Goal: Download file/media: Download file/media

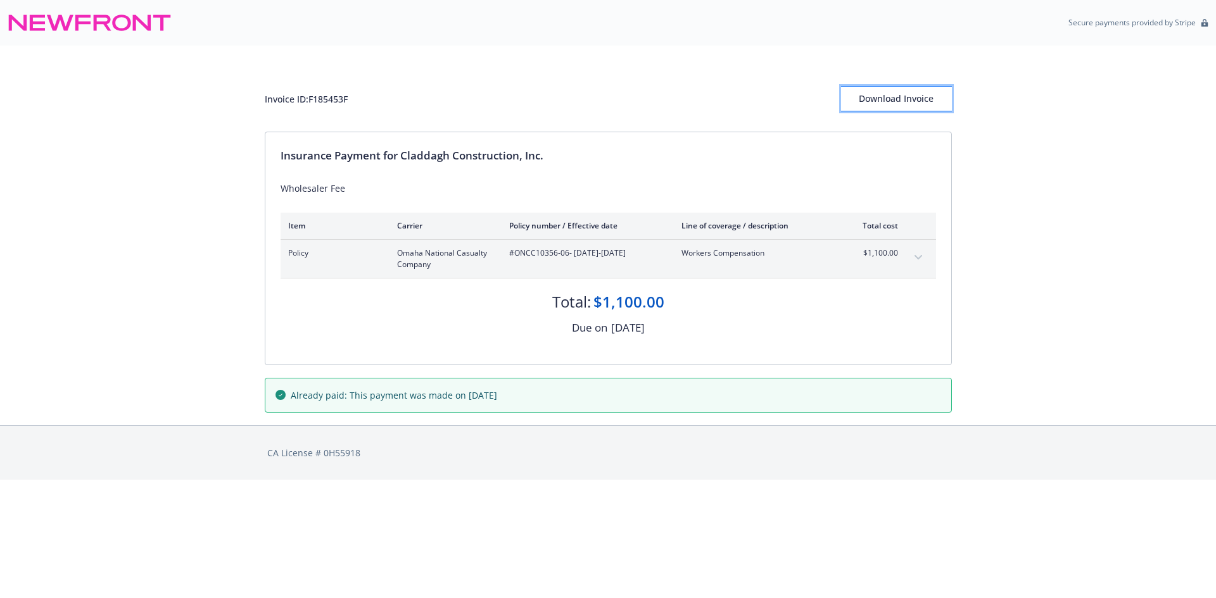
click at [912, 97] on div "Download Invoice" at bounding box center [896, 99] width 111 height 24
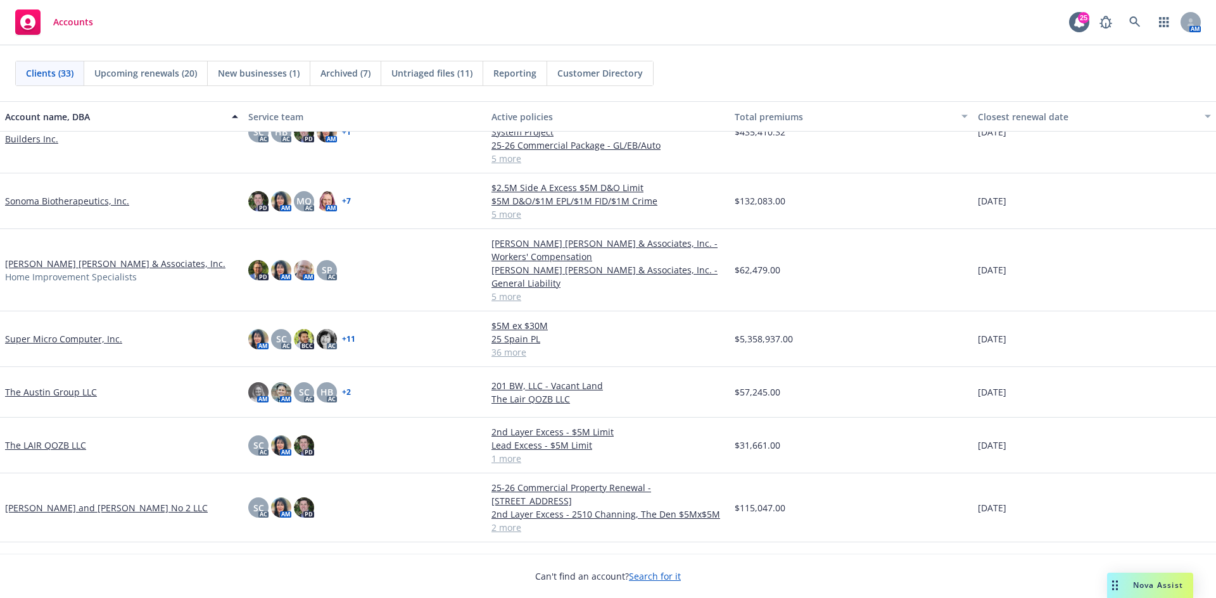
scroll to position [1301, 0]
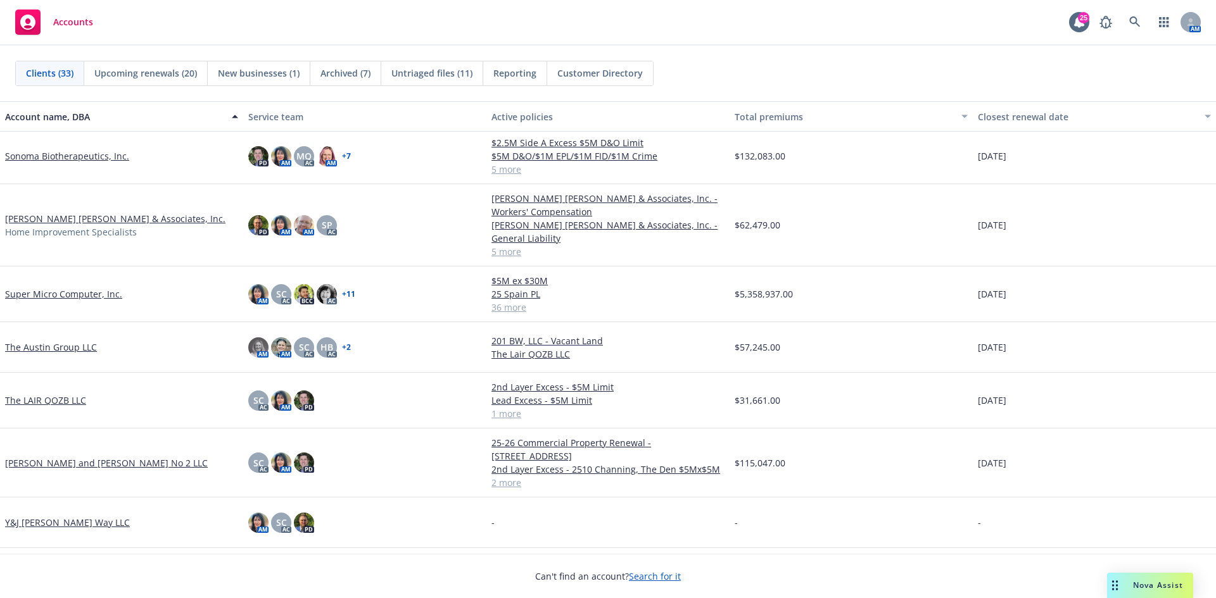
click at [65, 457] on link "Thelma and Louise No 2 LLC" at bounding box center [106, 463] width 203 height 13
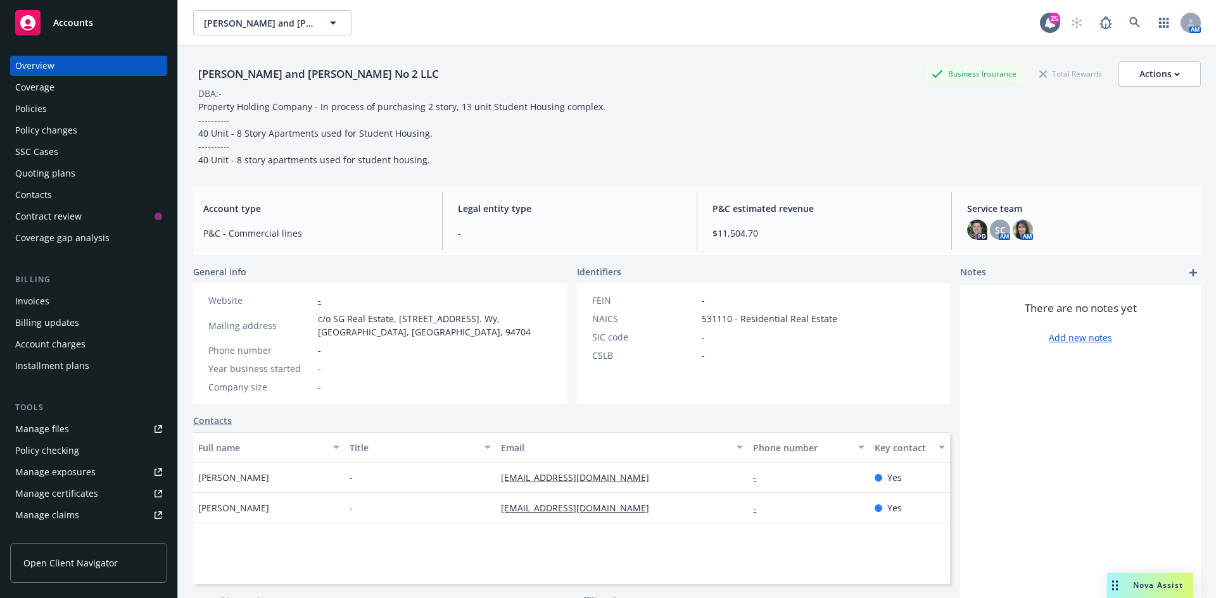
click at [65, 171] on div "Quoting plans" at bounding box center [45, 173] width 60 height 20
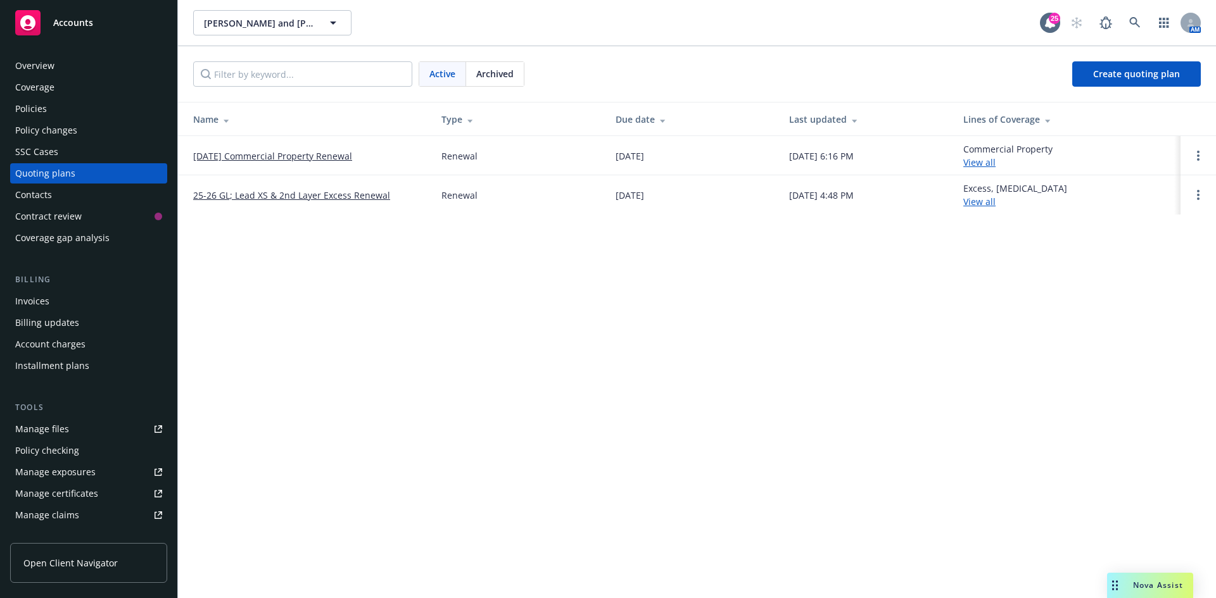
click at [485, 75] on span "Archived" at bounding box center [494, 73] width 37 height 13
click at [270, 157] on link "11/05/24 General Liability, Excess Liability Renewal" at bounding box center [296, 155] width 207 height 13
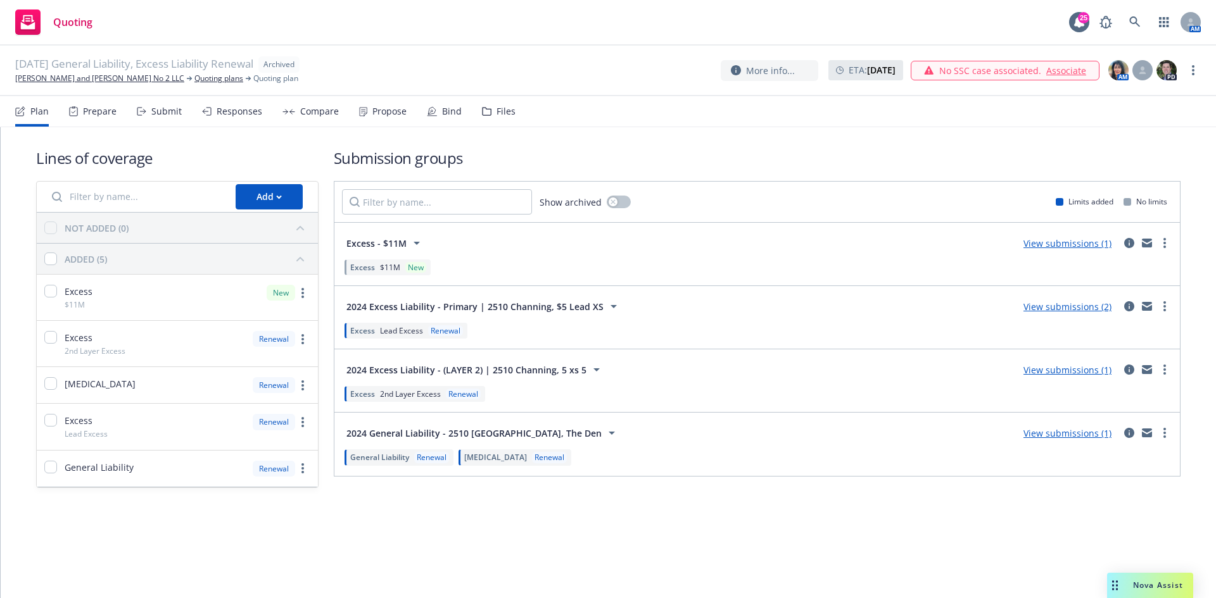
click at [389, 111] on div "Propose" at bounding box center [389, 111] width 34 height 10
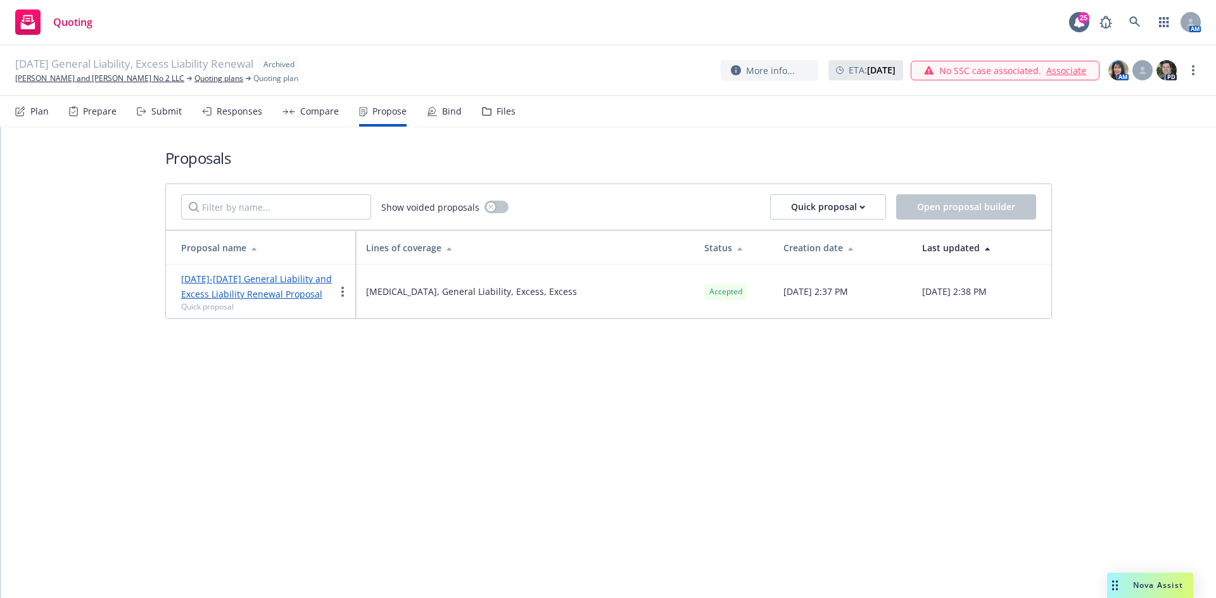
click at [258, 291] on link "2024-2025 General Liability and Excess Liability Renewal Proposal" at bounding box center [256, 286] width 151 height 27
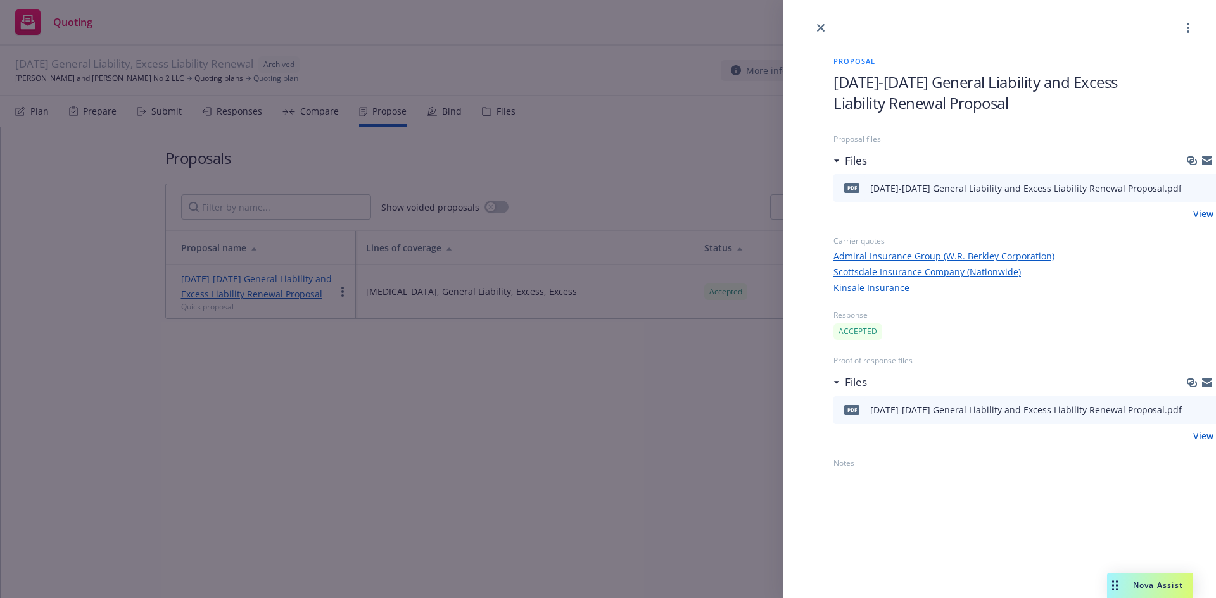
click at [1188, 407] on icon "download file" at bounding box center [1193, 409] width 10 height 10
